Goal: Find specific page/section: Find specific page/section

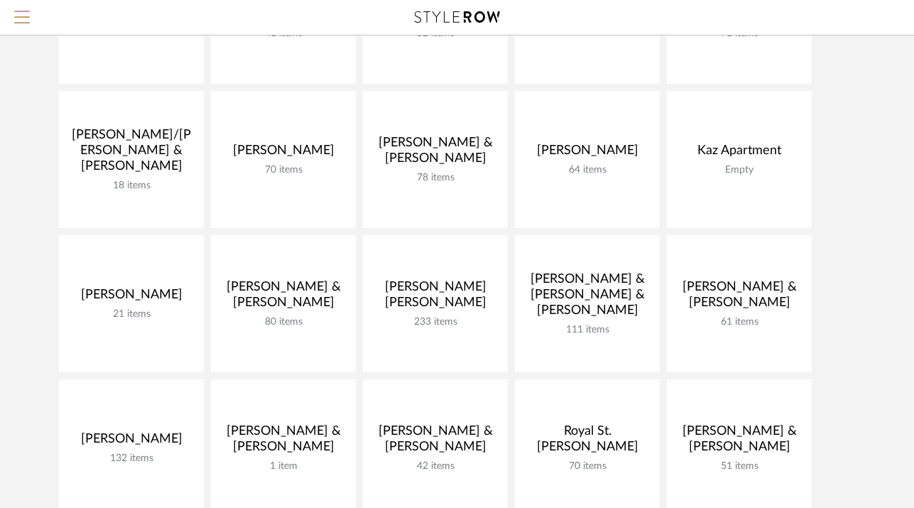
scroll to position [450, 0]
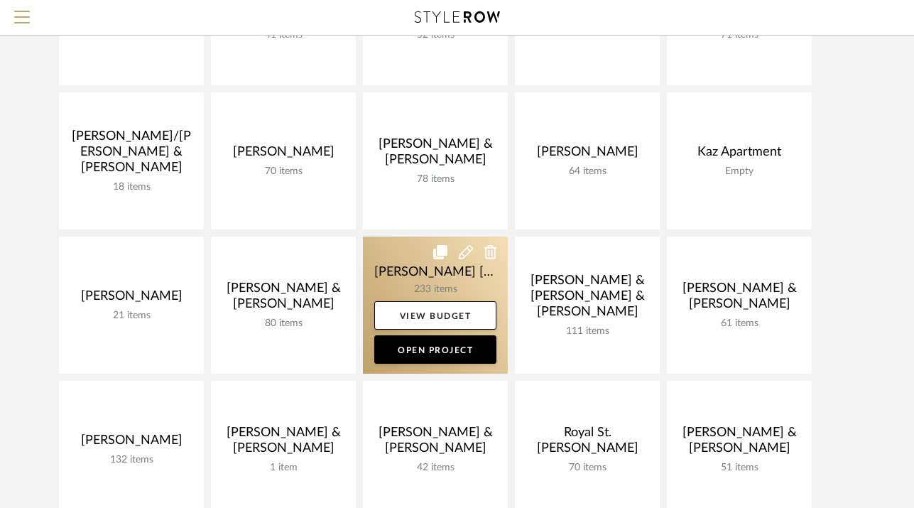
click at [436, 237] on link at bounding box center [435, 305] width 145 height 137
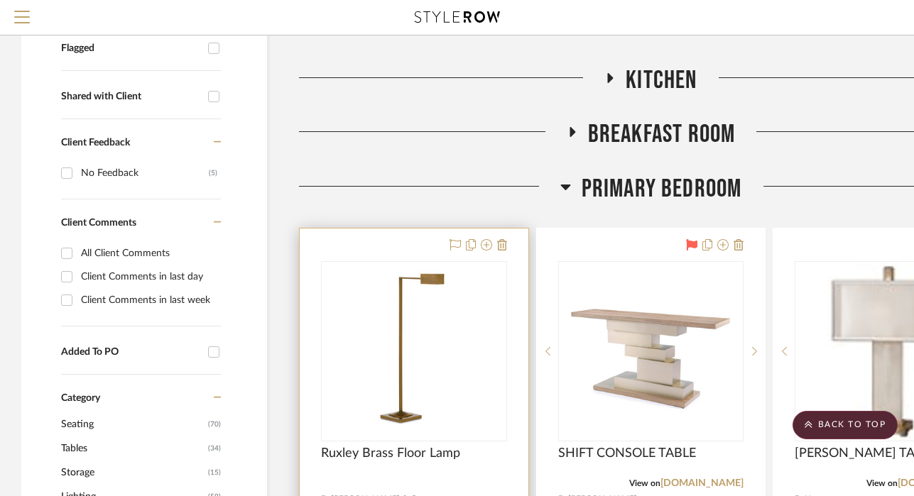
scroll to position [462, 0]
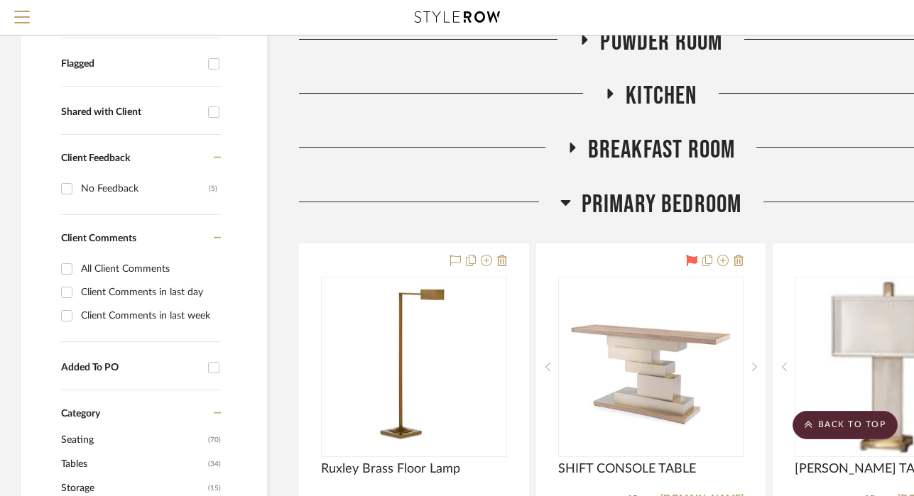
click at [565, 200] on icon at bounding box center [565, 203] width 10 height 6
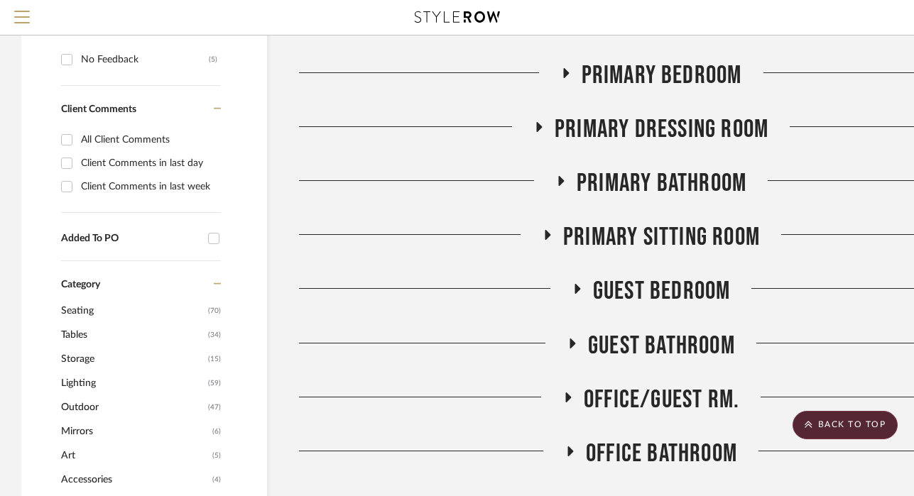
scroll to position [774, 0]
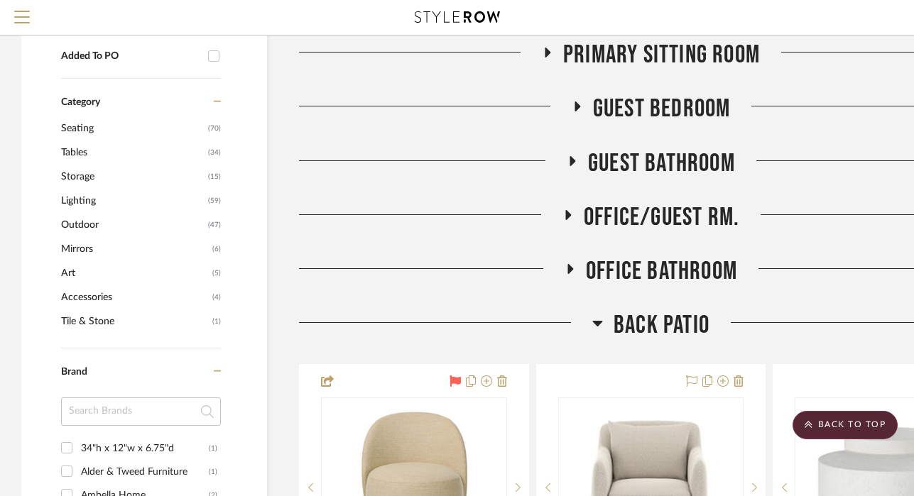
click at [596, 321] on icon at bounding box center [598, 324] width 10 height 6
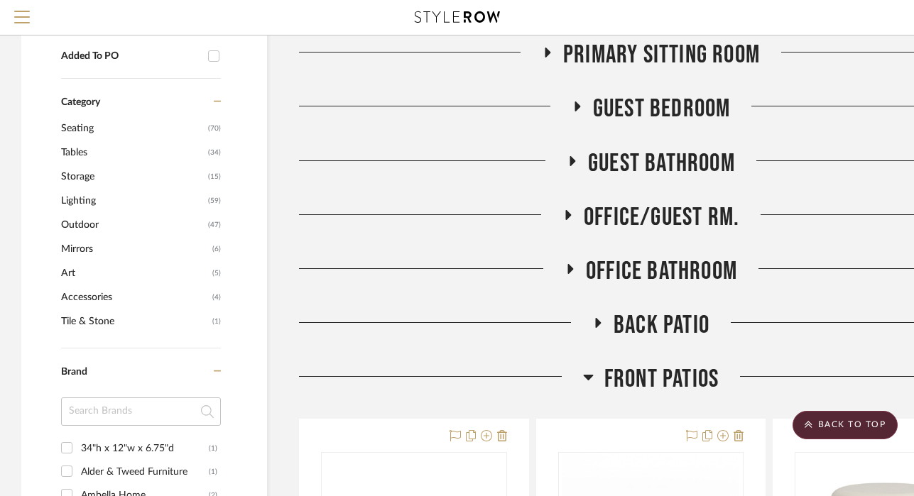
click at [586, 369] on icon at bounding box center [588, 377] width 11 height 17
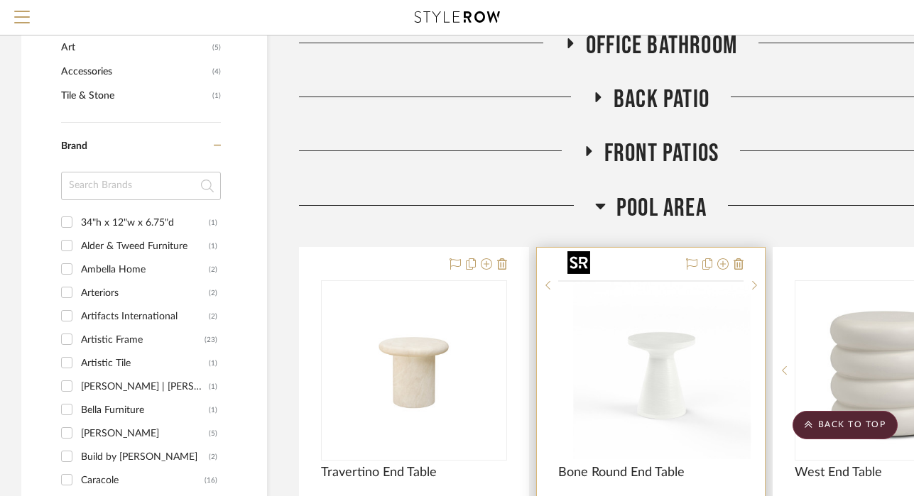
scroll to position [996, 0]
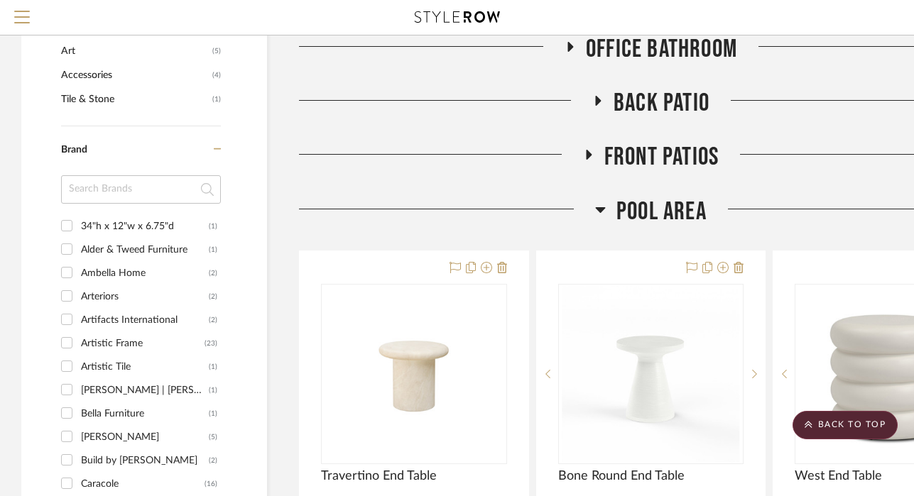
click at [603, 201] on icon at bounding box center [600, 209] width 11 height 17
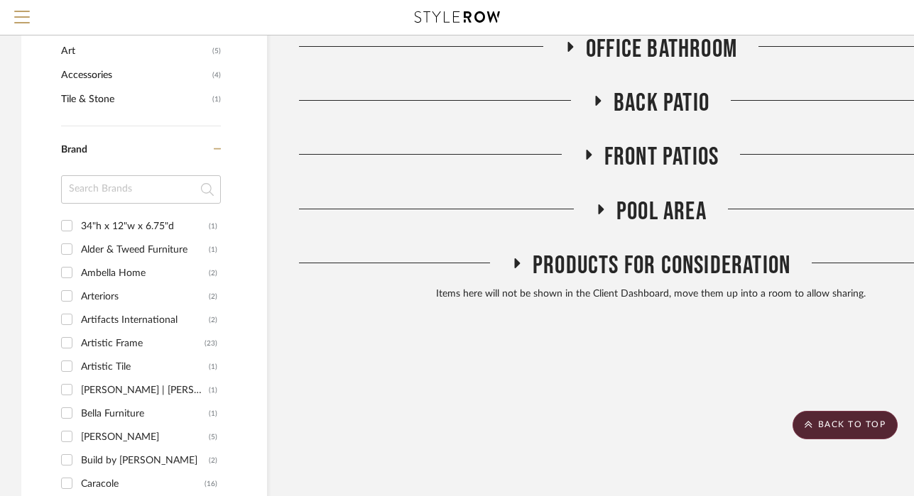
click at [515, 259] on icon at bounding box center [517, 264] width 6 height 10
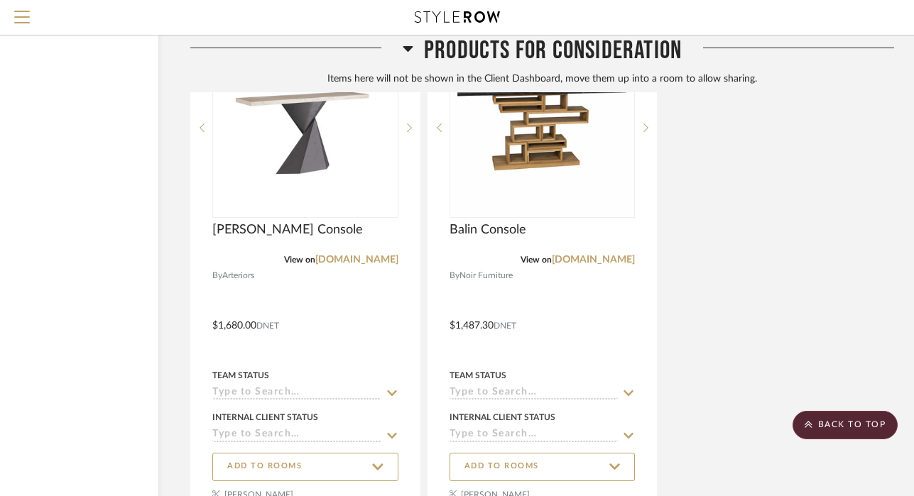
scroll to position [2437, 109]
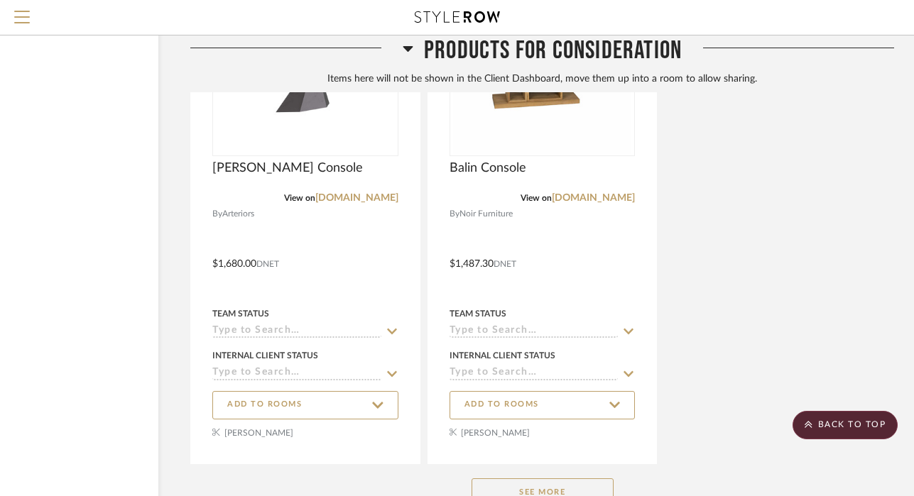
click at [534, 479] on button "See More" at bounding box center [543, 493] width 142 height 28
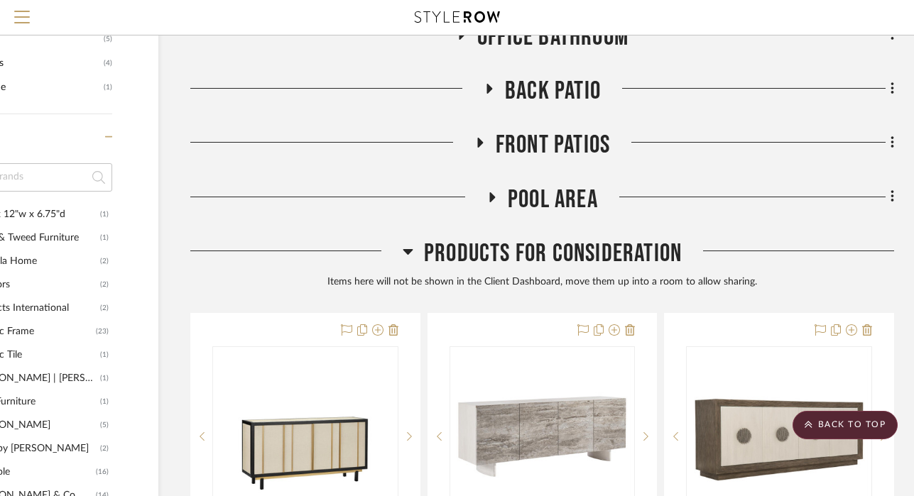
scroll to position [1007, 109]
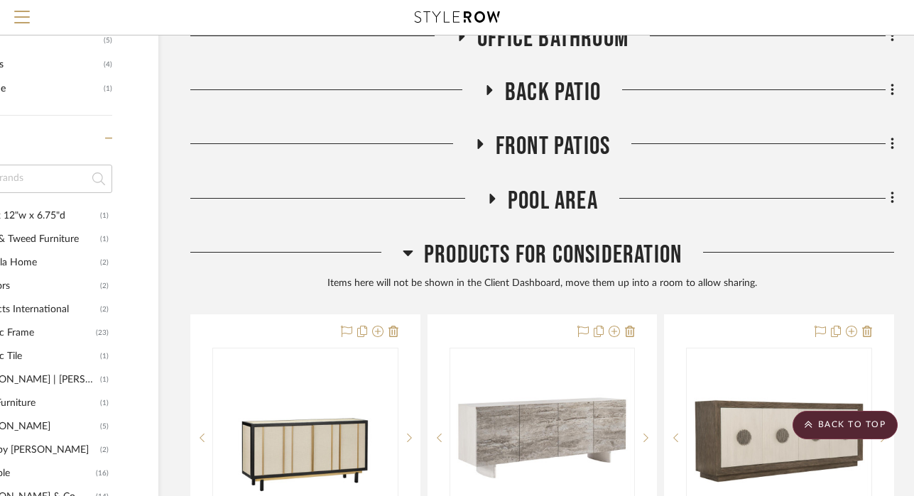
click at [492, 194] on icon at bounding box center [493, 199] width 6 height 10
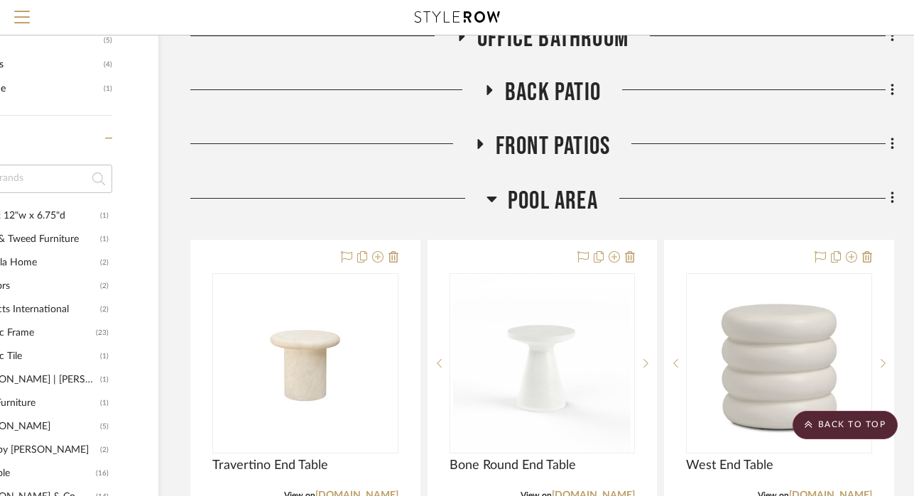
click at [492, 190] on icon at bounding box center [492, 198] width 11 height 17
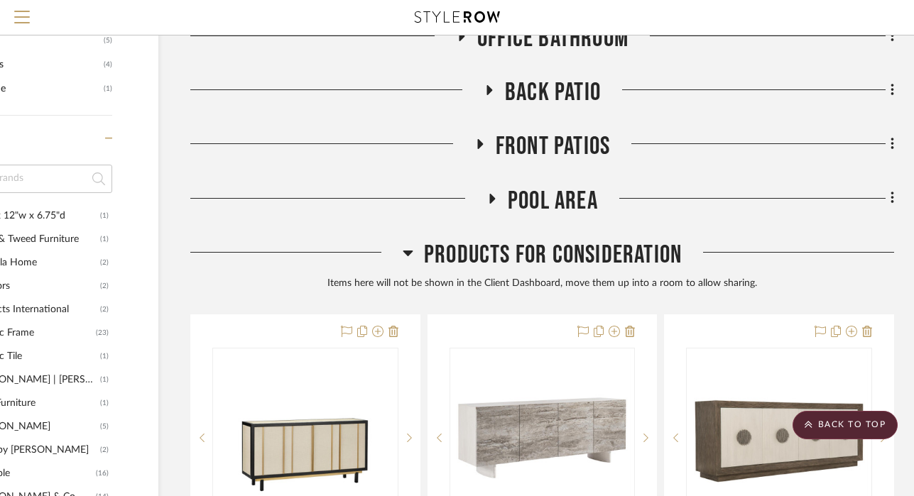
click at [479, 139] on icon at bounding box center [480, 144] width 6 height 10
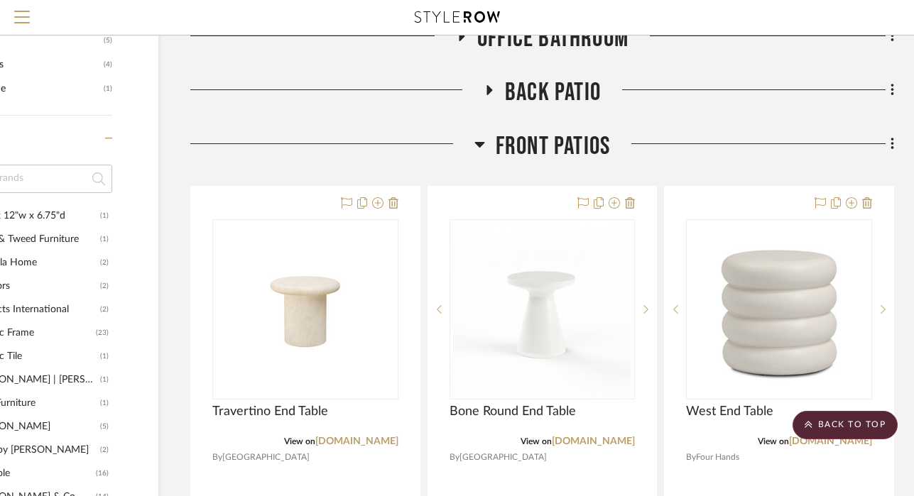
click at [479, 142] on icon at bounding box center [479, 145] width 10 height 6
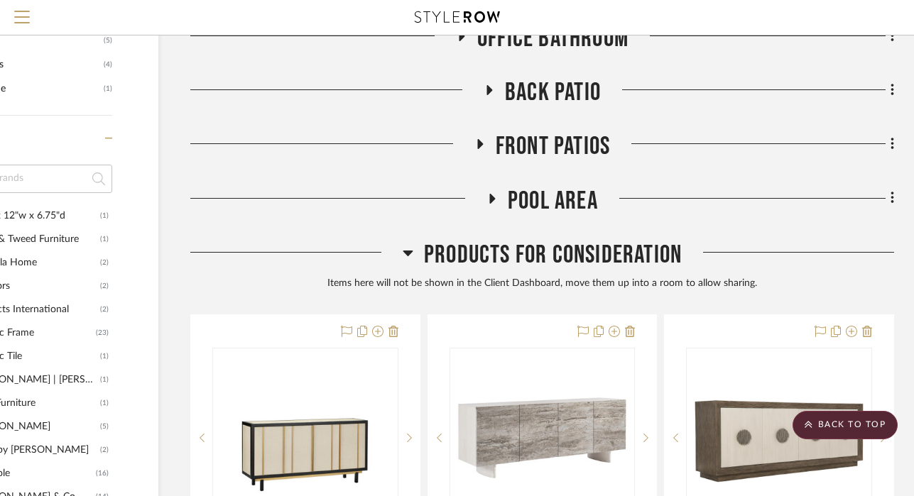
click at [489, 85] on icon at bounding box center [490, 90] width 6 height 10
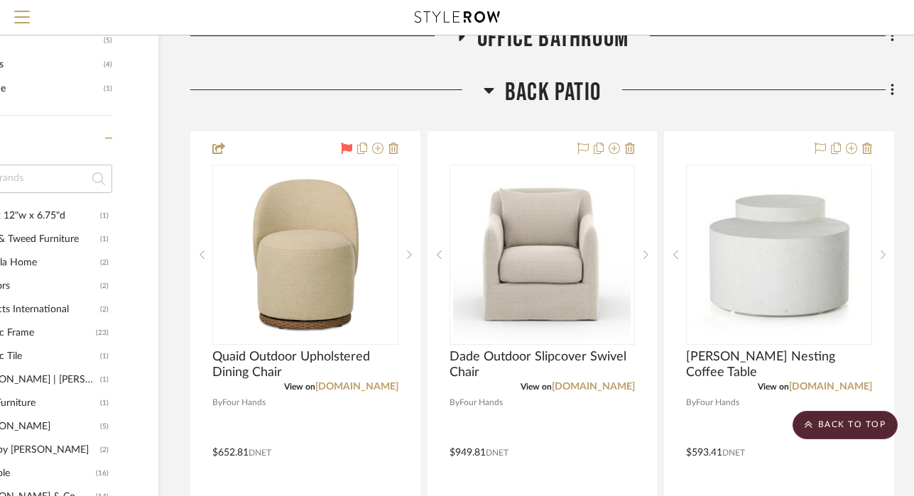
click at [489, 88] on icon at bounding box center [489, 91] width 10 height 6
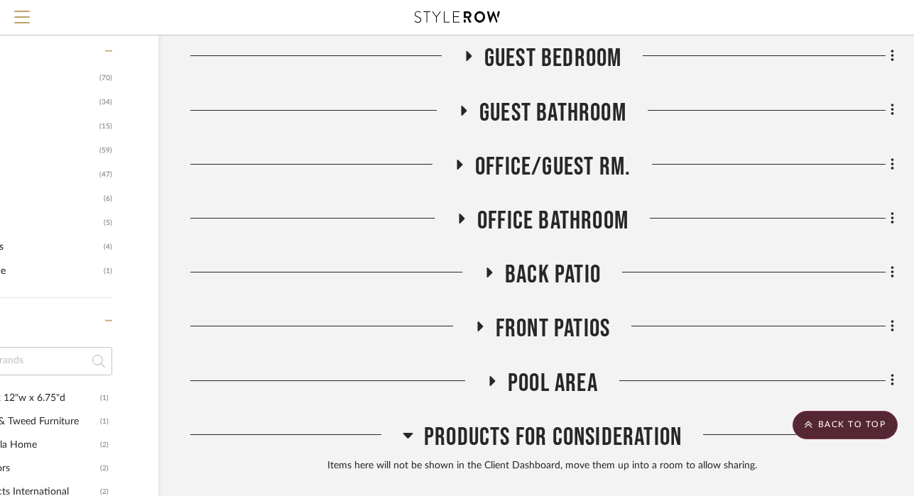
scroll to position [813, 109]
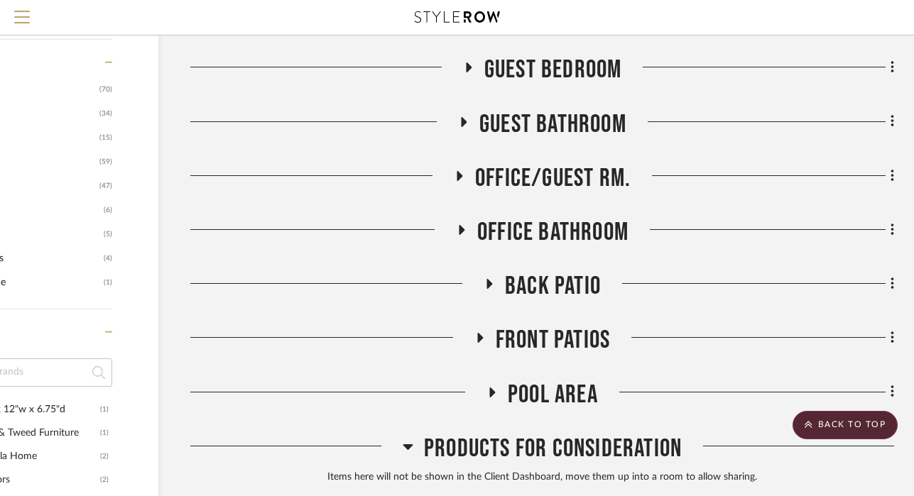
click at [464, 224] on icon at bounding box center [461, 229] width 17 height 11
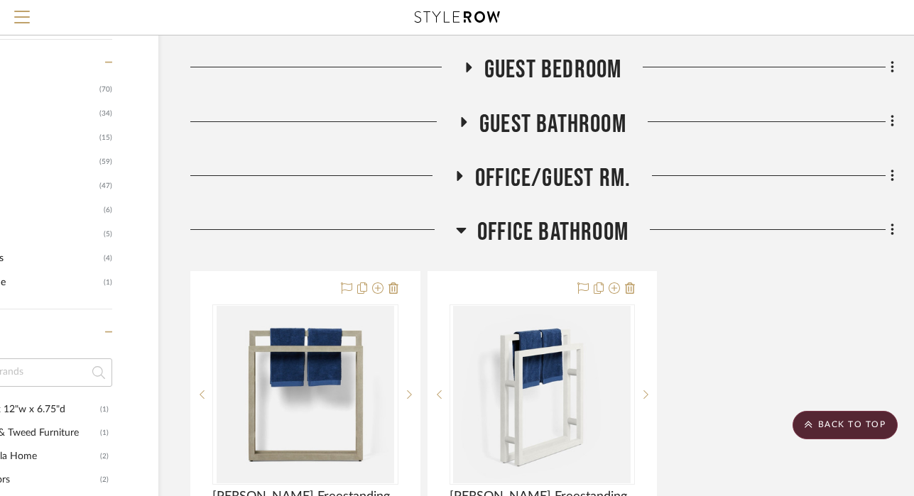
click at [460, 222] on icon at bounding box center [461, 230] width 11 height 17
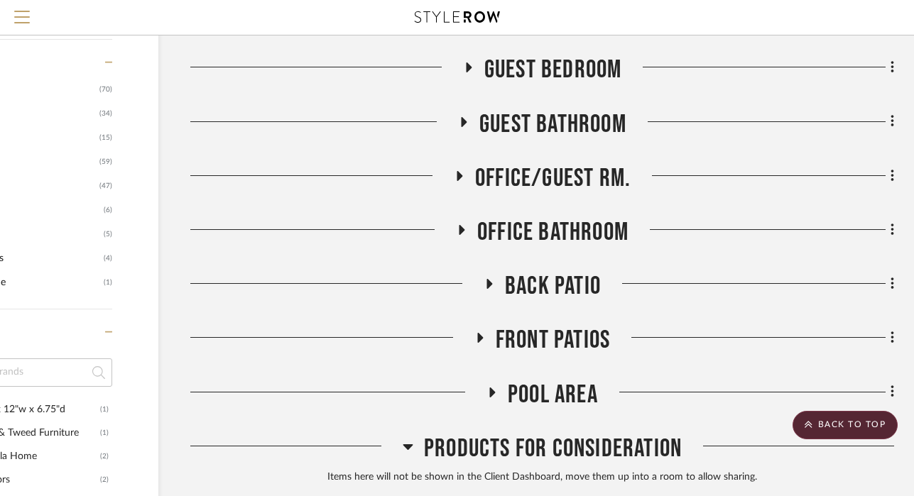
click at [457, 170] on icon at bounding box center [458, 175] width 17 height 11
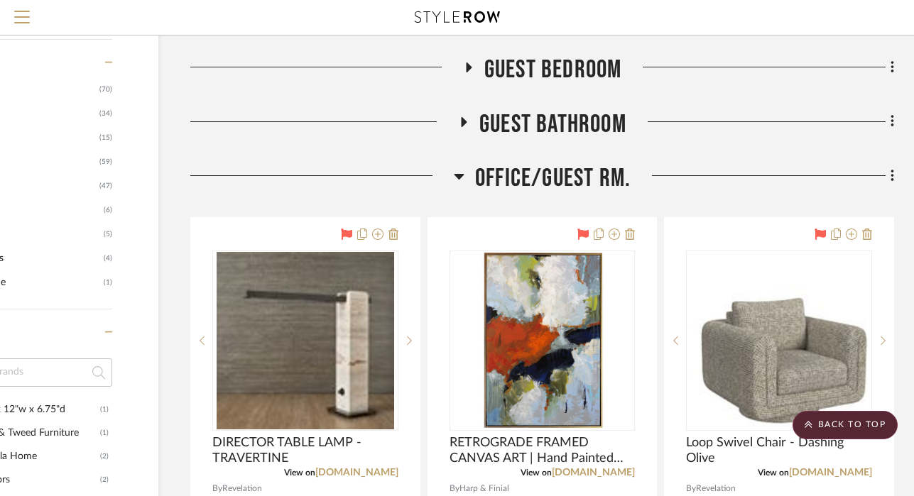
click at [457, 168] on icon at bounding box center [459, 176] width 11 height 17
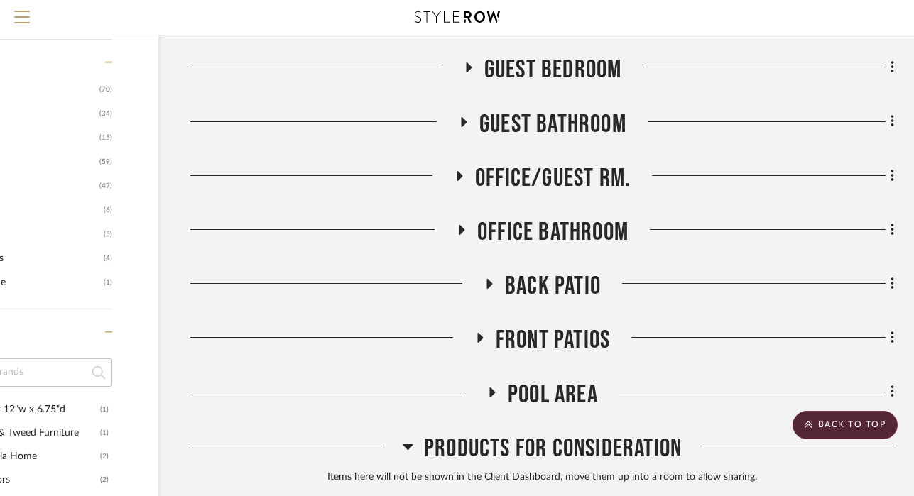
click at [463, 117] on icon at bounding box center [465, 122] width 6 height 10
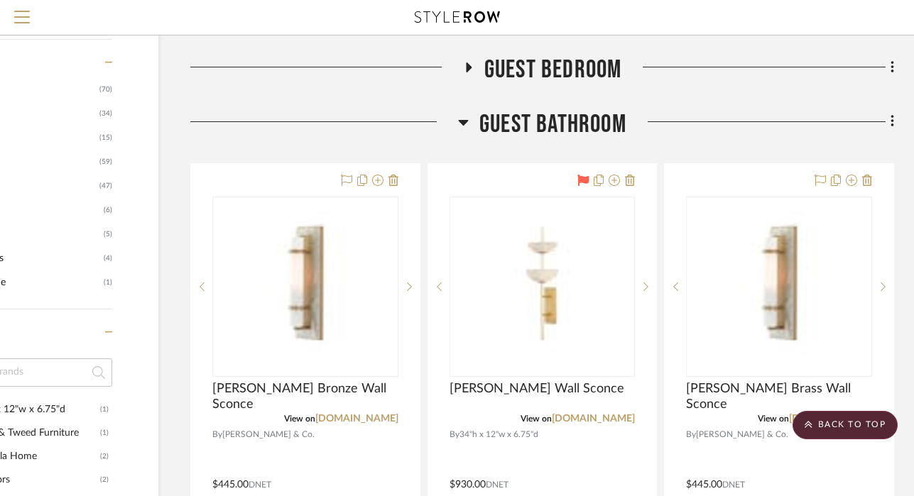
click at [463, 120] on icon at bounding box center [464, 123] width 10 height 6
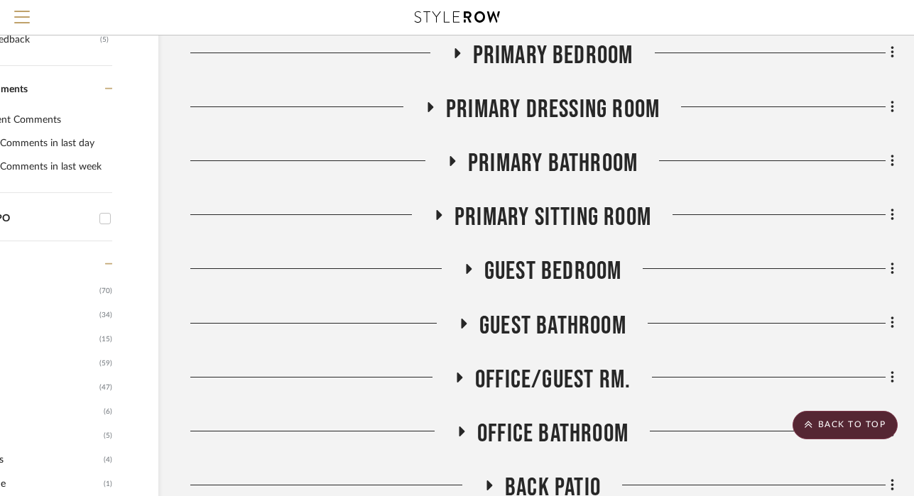
scroll to position [604, 109]
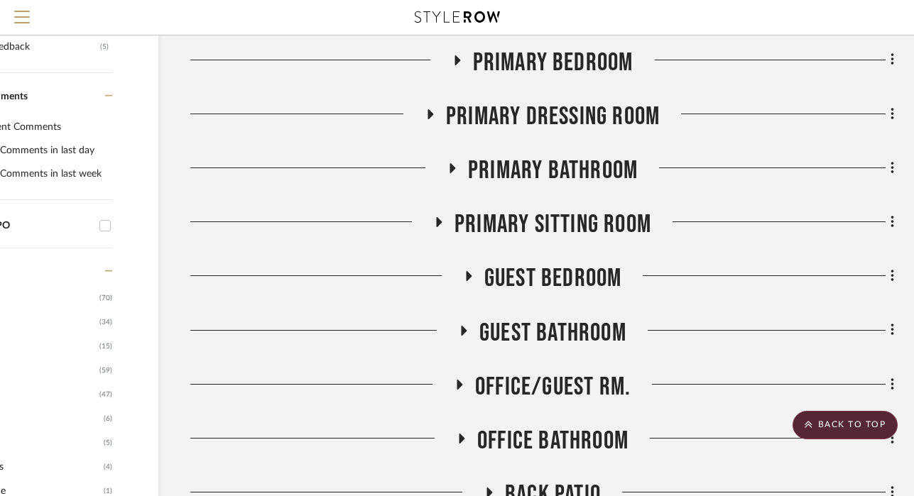
click at [472, 271] on icon at bounding box center [468, 276] width 17 height 11
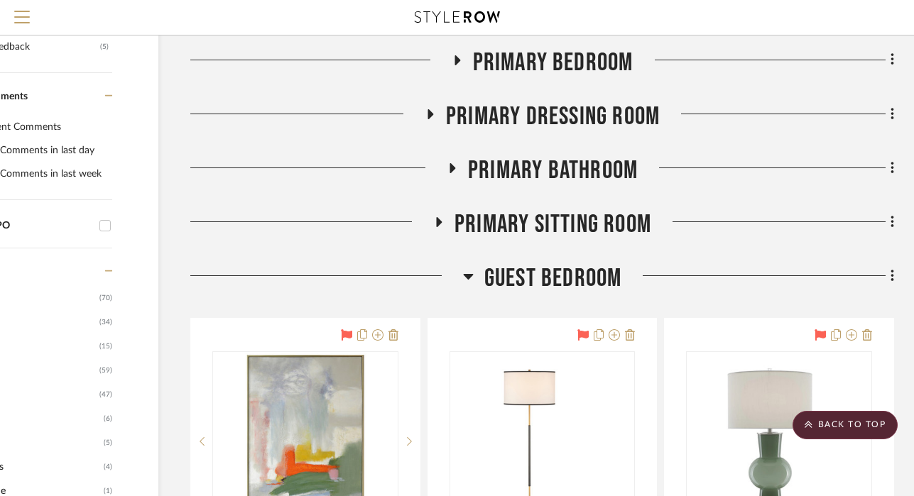
click at [469, 274] on icon at bounding box center [468, 277] width 10 height 6
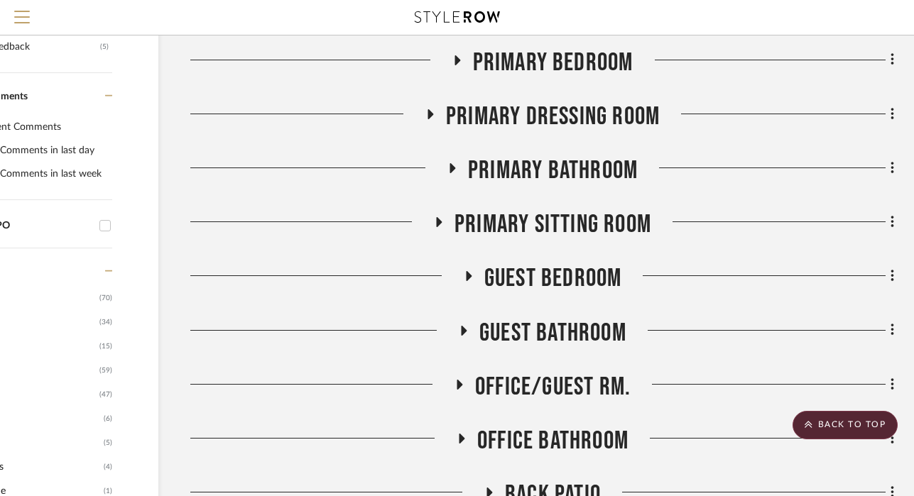
click at [440, 210] on h3 "Primary Sitting Room" at bounding box center [542, 225] width 218 height 31
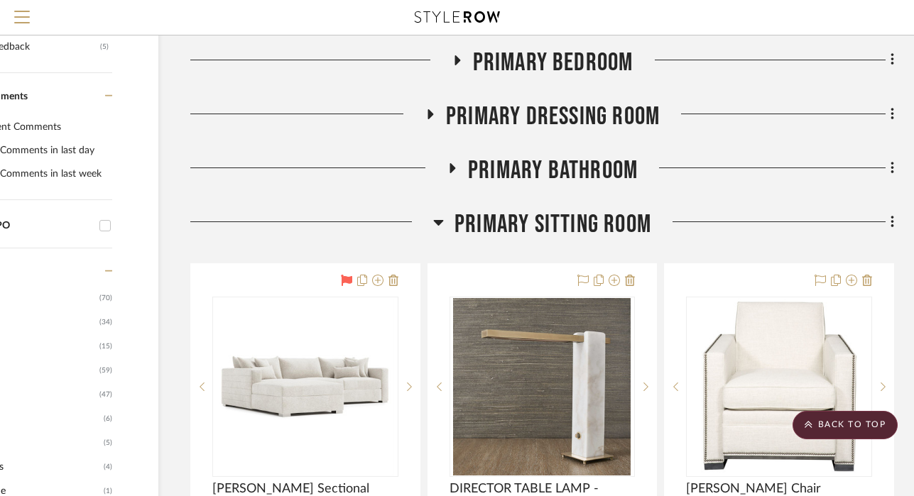
click at [440, 214] on icon at bounding box center [438, 222] width 11 height 17
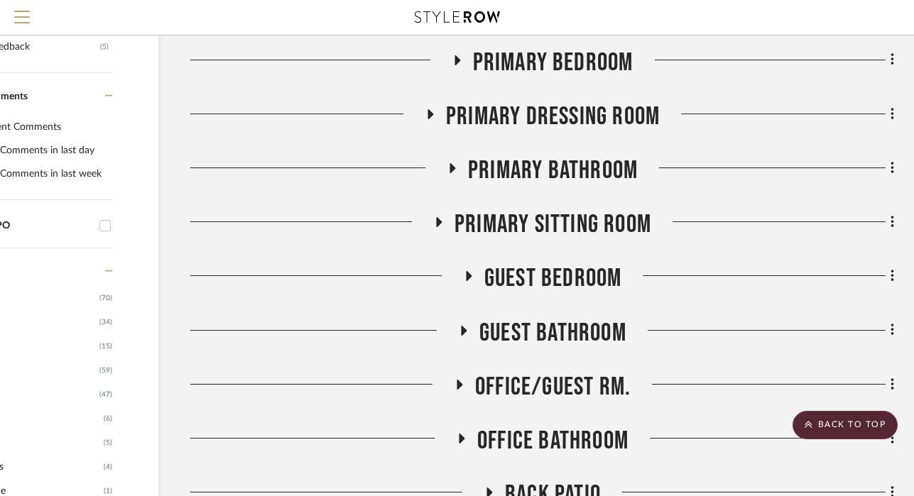
click at [451, 156] on h3 "Primary Bathroom" at bounding box center [542, 171] width 191 height 31
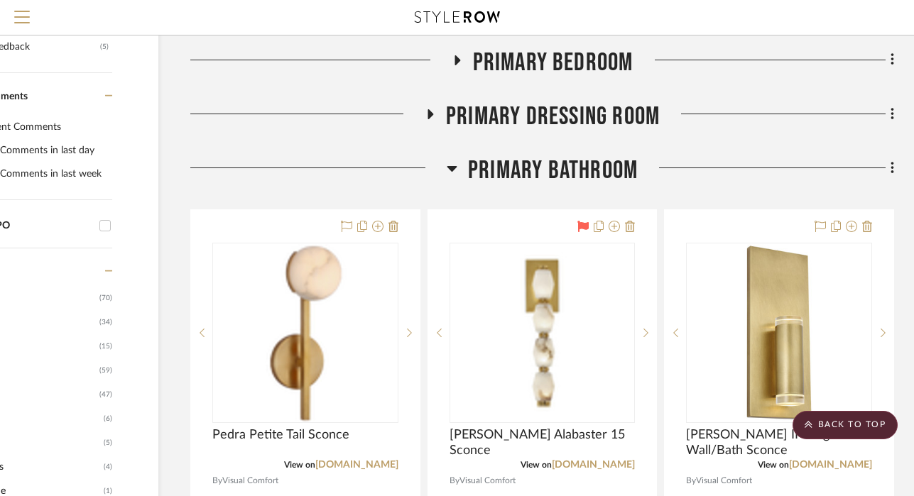
click at [452, 166] on icon at bounding box center [452, 169] width 10 height 6
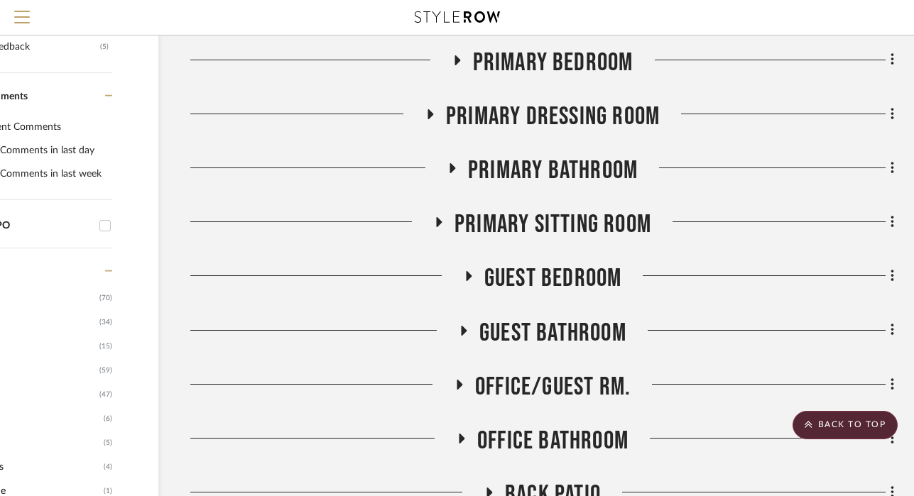
click at [437, 109] on icon at bounding box center [429, 114] width 17 height 11
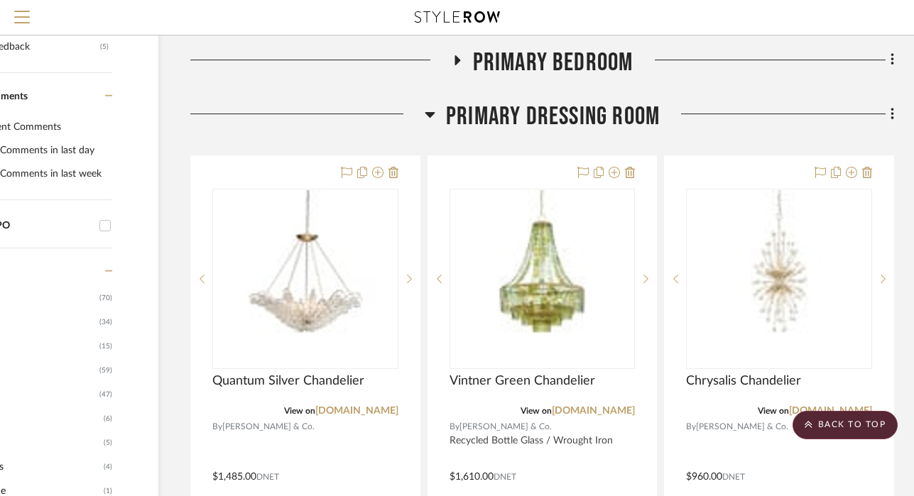
click at [434, 106] on icon at bounding box center [430, 114] width 11 height 17
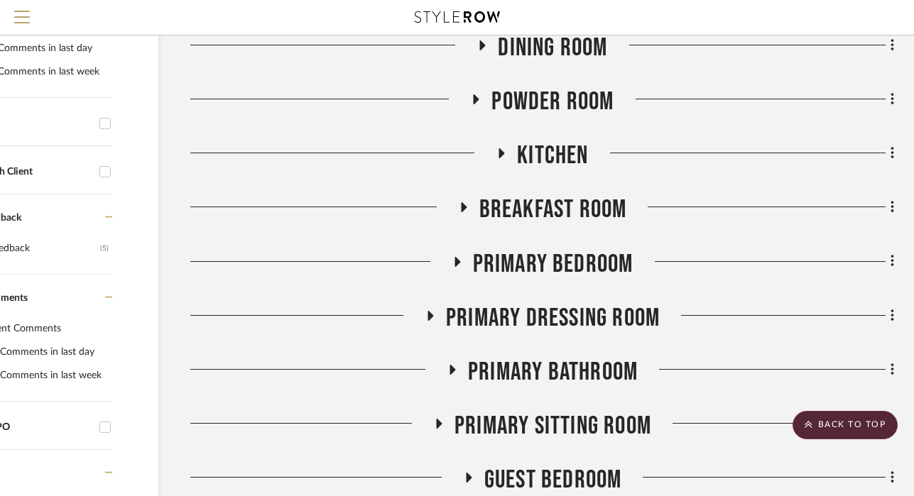
scroll to position [305, 109]
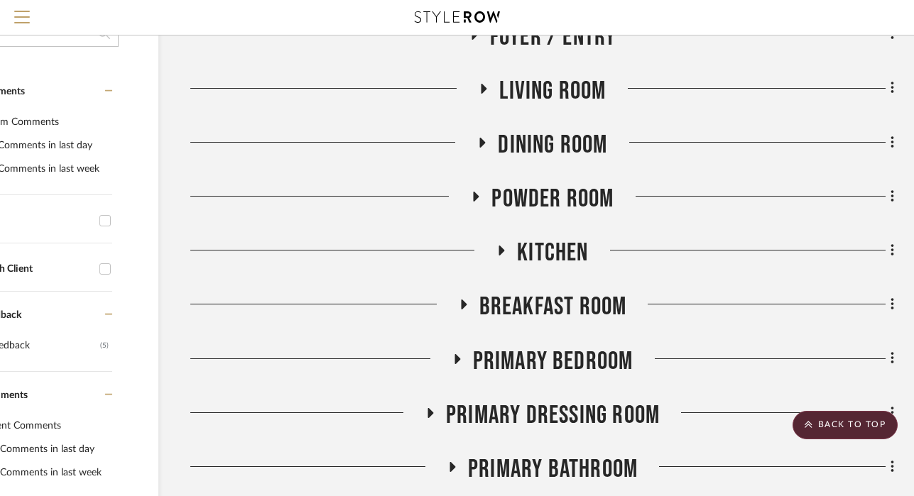
click at [458, 354] on icon at bounding box center [458, 359] width 6 height 10
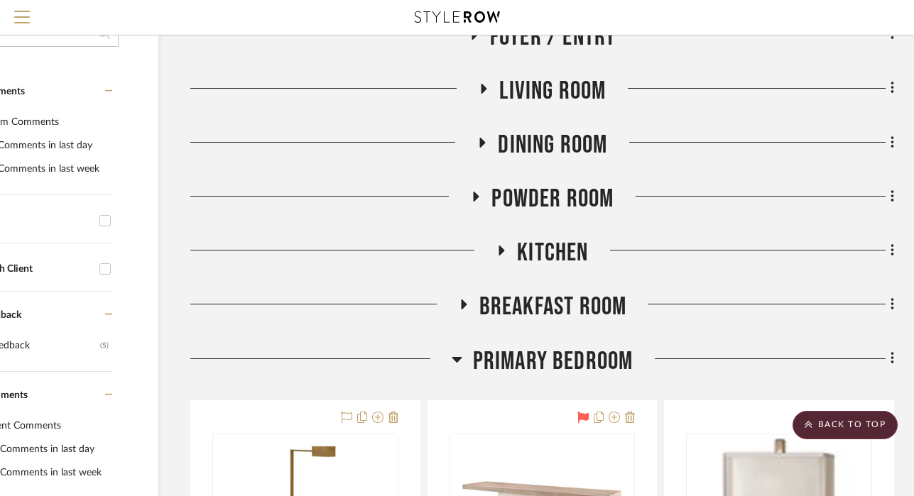
click at [458, 357] on icon at bounding box center [457, 360] width 10 height 6
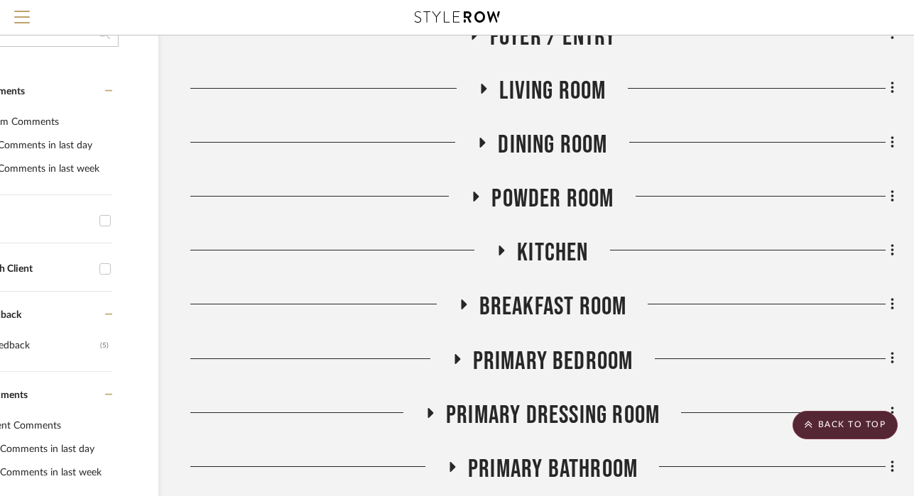
click at [461, 300] on icon at bounding box center [464, 305] width 6 height 10
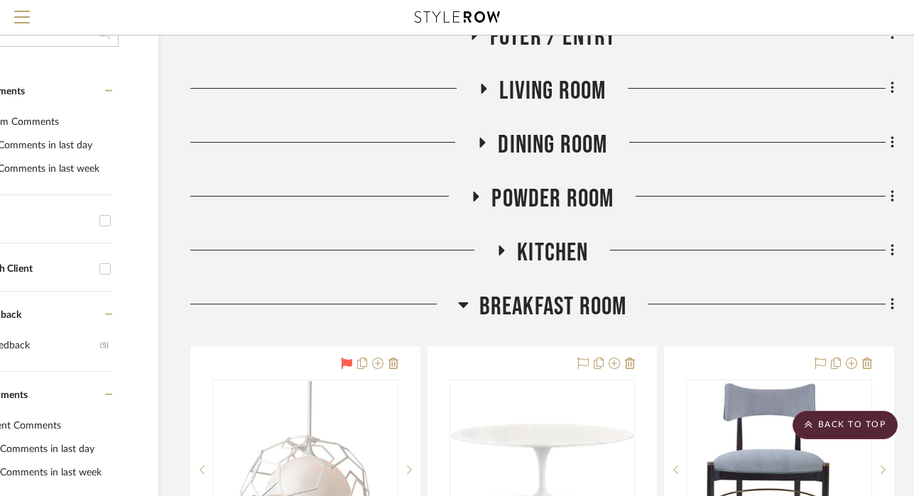
click at [462, 303] on icon at bounding box center [463, 306] width 10 height 6
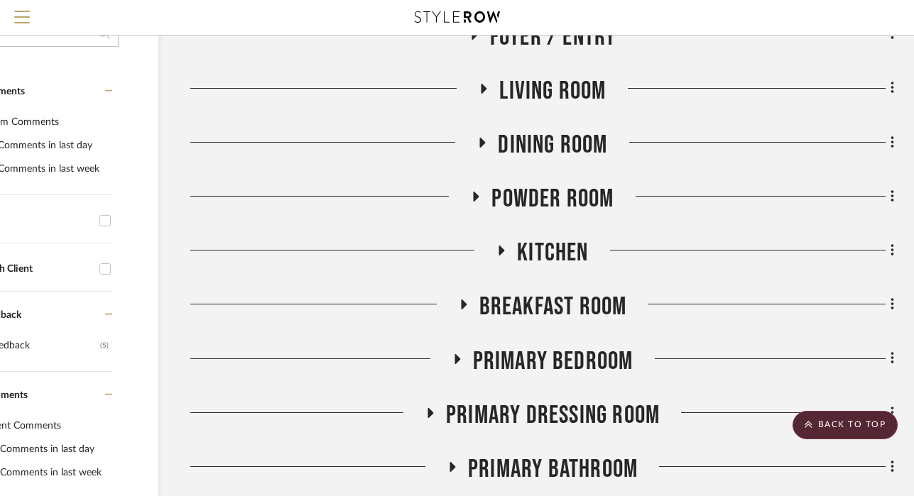
click at [505, 246] on icon at bounding box center [501, 251] width 17 height 11
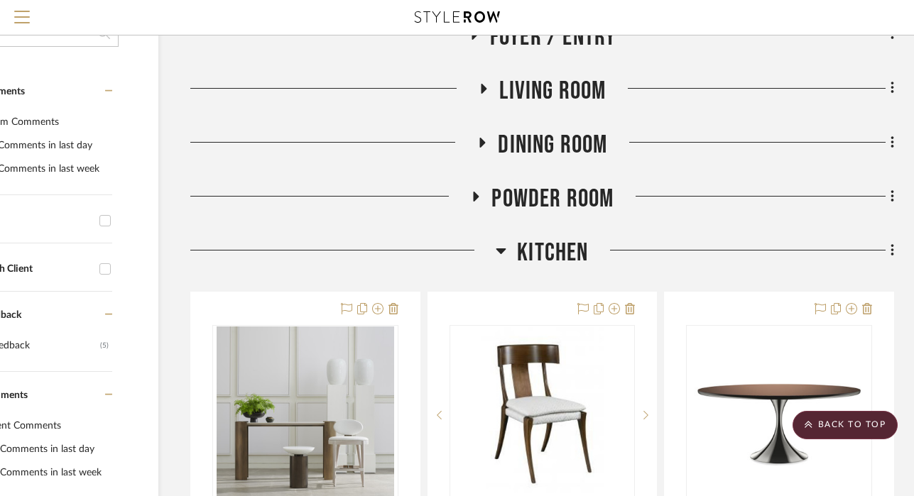
click at [505, 242] on icon at bounding box center [501, 250] width 11 height 17
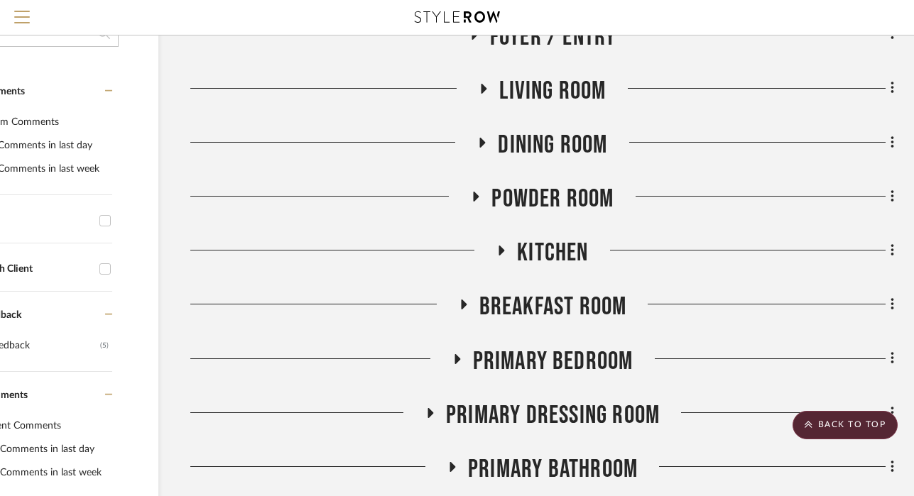
click at [506, 246] on icon at bounding box center [501, 251] width 17 height 11
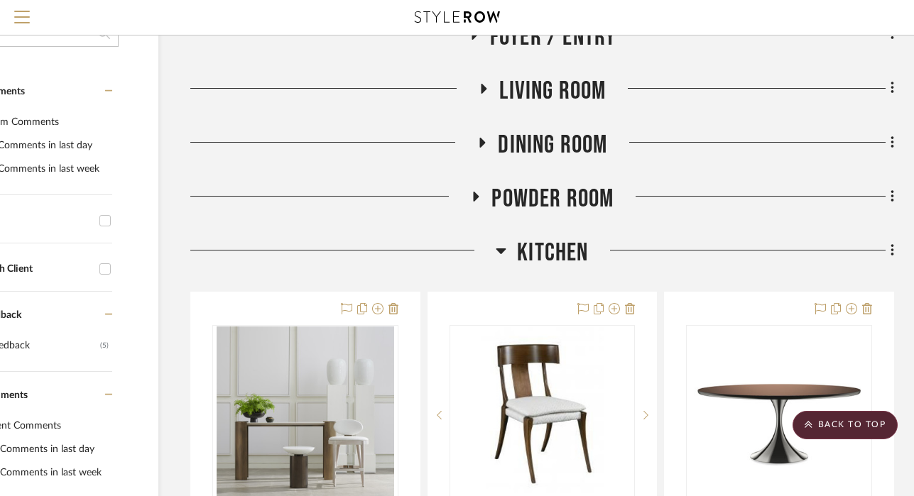
click at [504, 249] on icon at bounding box center [501, 252] width 10 height 6
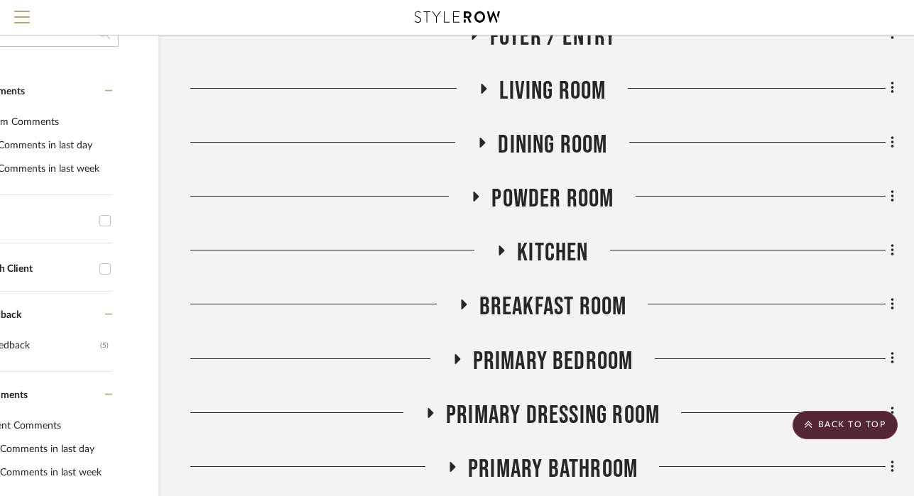
click at [471, 192] on icon at bounding box center [475, 197] width 17 height 11
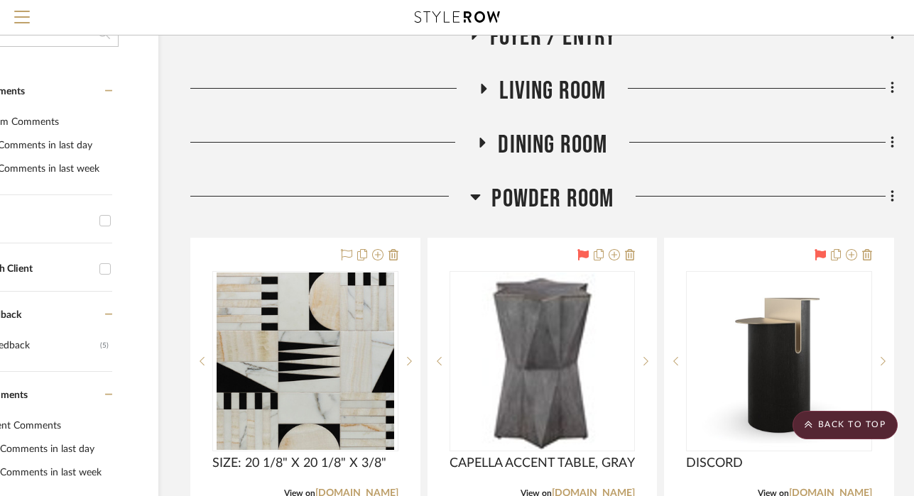
click at [471, 195] on icon at bounding box center [476, 198] width 10 height 6
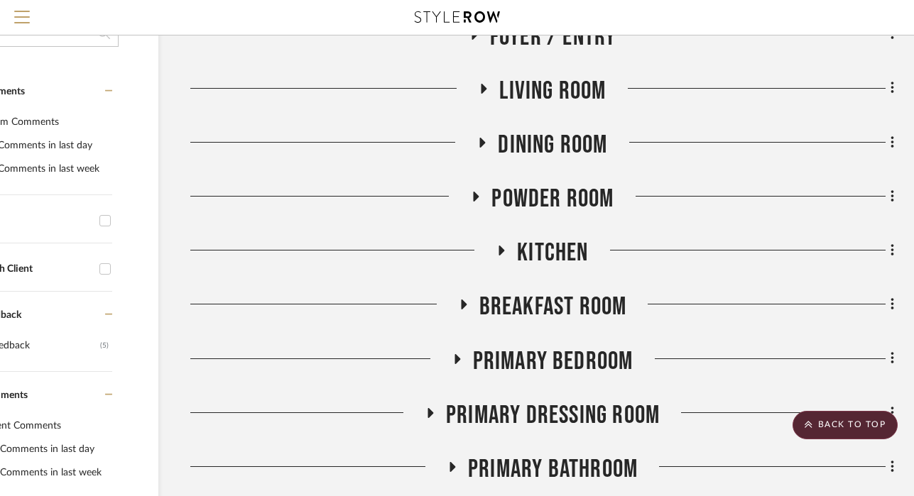
click at [486, 137] on icon at bounding box center [482, 142] width 17 height 11
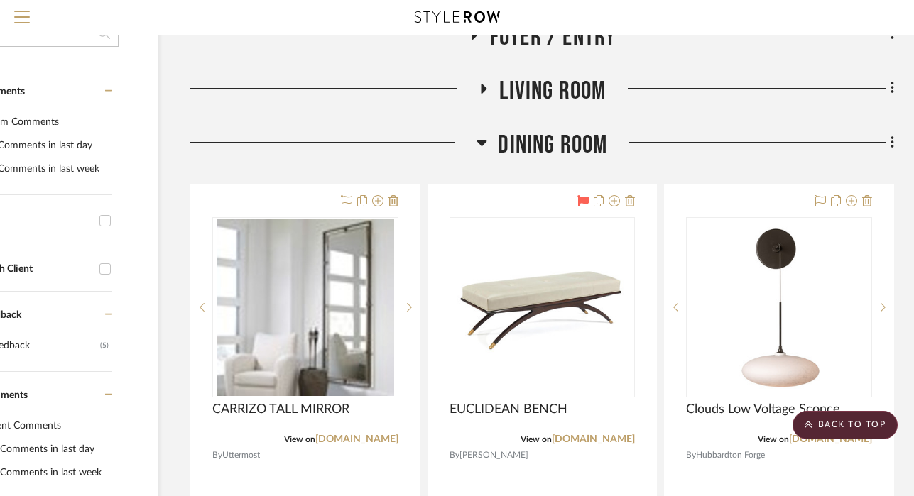
click at [484, 134] on icon at bounding box center [482, 142] width 11 height 17
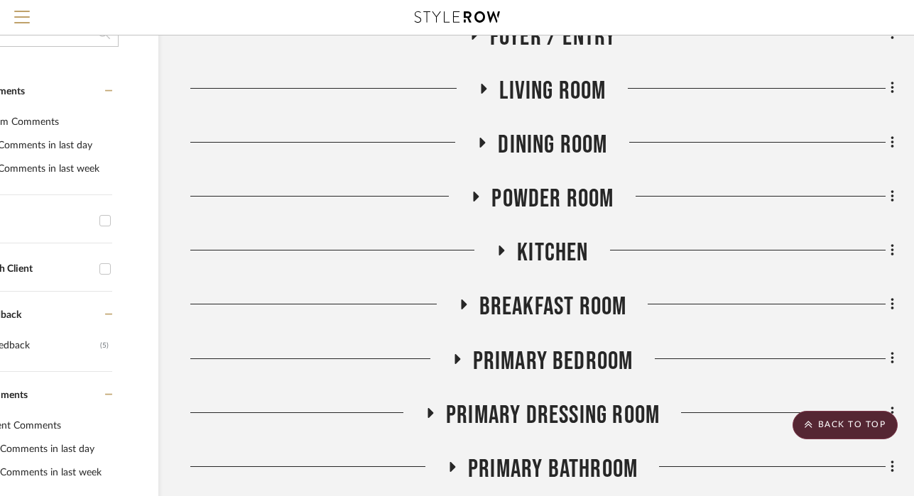
click at [483, 84] on icon at bounding box center [485, 89] width 6 height 10
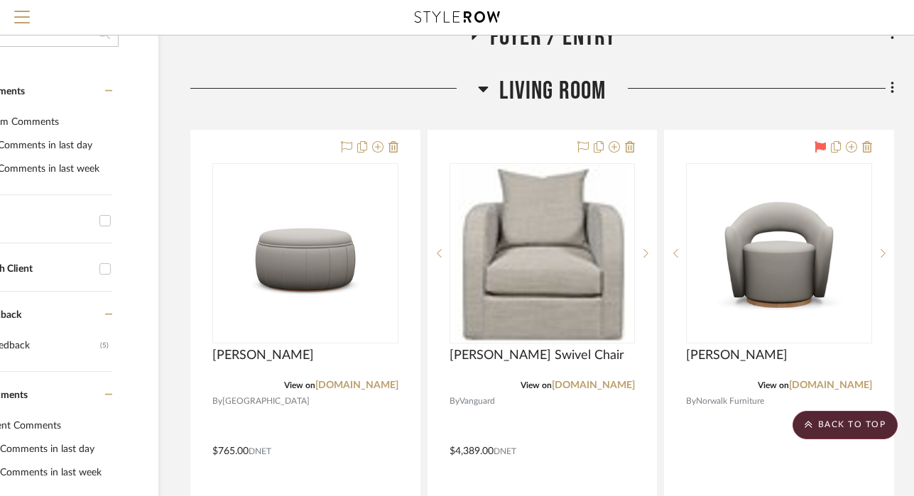
click at [483, 87] on icon at bounding box center [484, 90] width 10 height 6
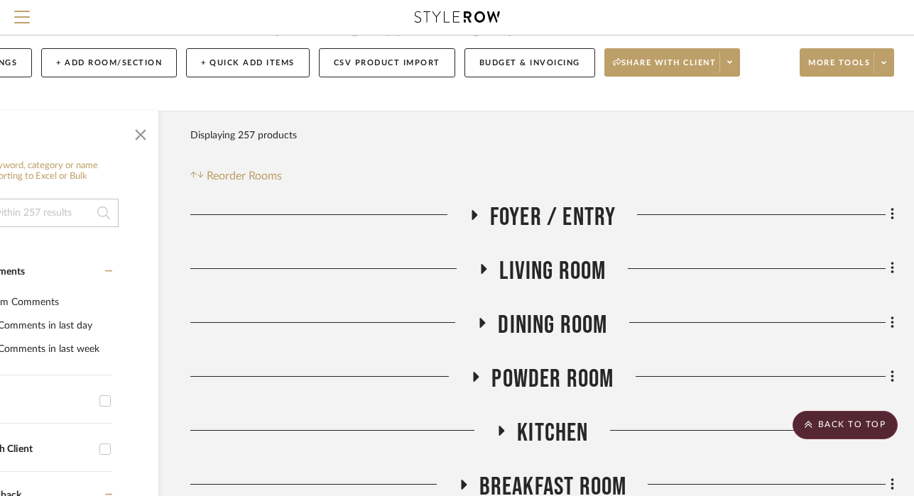
scroll to position [5, 109]
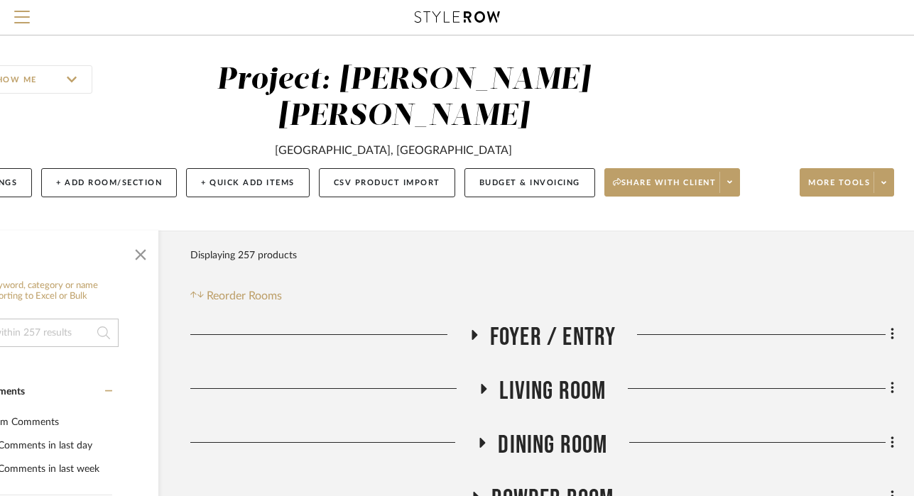
click at [475, 330] on icon at bounding box center [473, 335] width 17 height 11
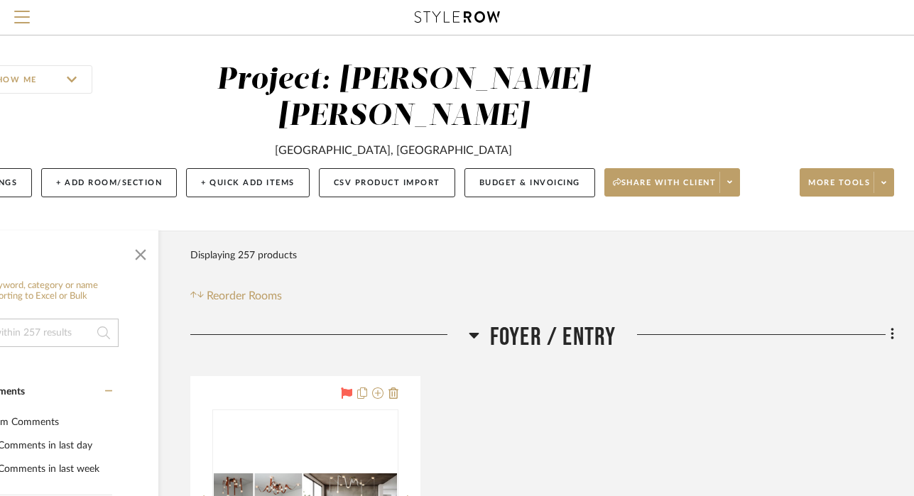
click at [475, 333] on icon at bounding box center [474, 336] width 10 height 6
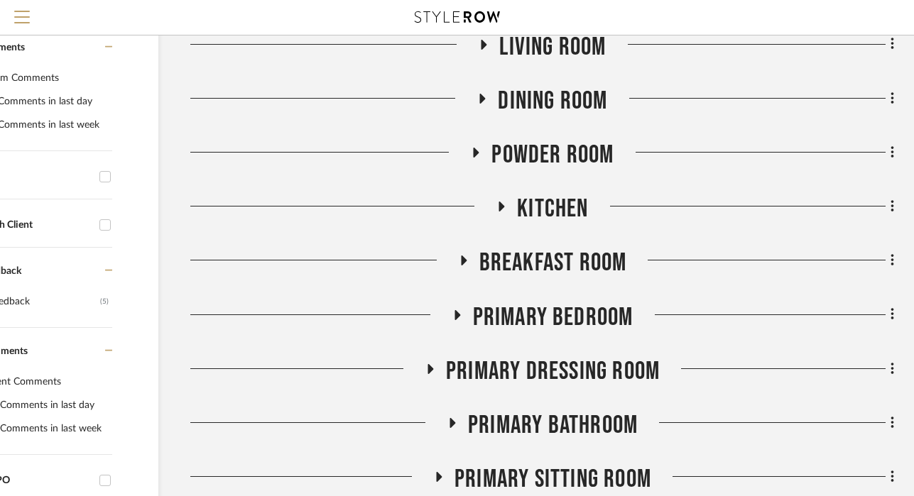
scroll to position [377, 109]
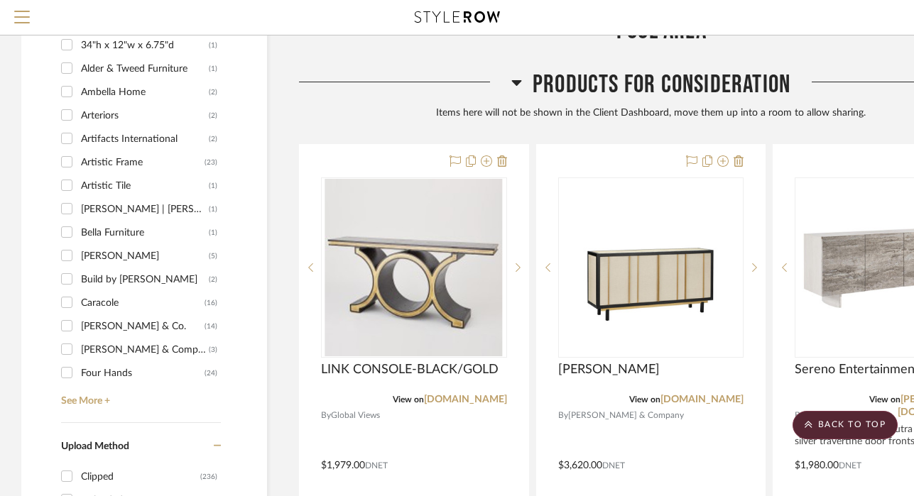
scroll to position [1175, 0]
